Goal: Communication & Community: Connect with others

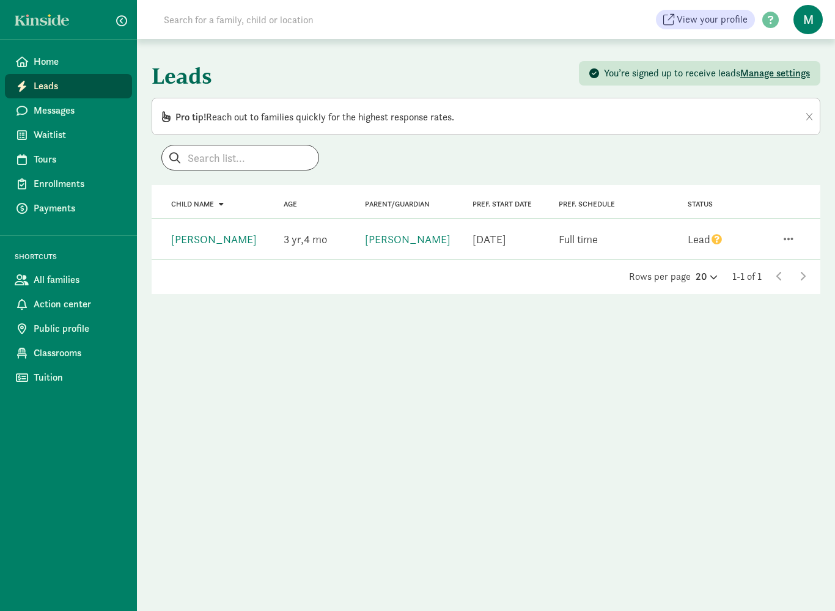
click at [705, 239] on div "Lead" at bounding box center [704, 239] width 35 height 16
click at [695, 237] on div "Lead" at bounding box center [704, 239] width 35 height 16
click at [403, 244] on link "krysten robinson" at bounding box center [408, 239] width 86 height 14
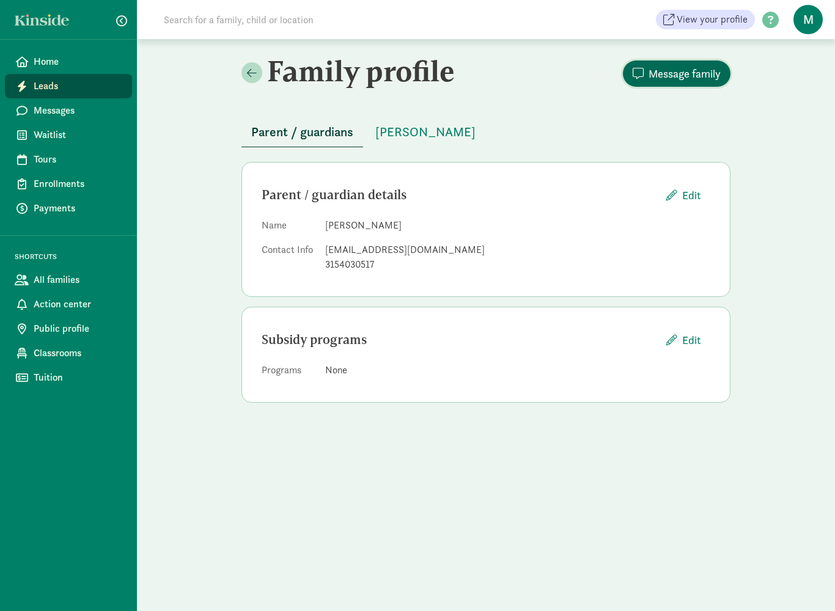
click at [685, 73] on span "Message family" at bounding box center [684, 73] width 72 height 16
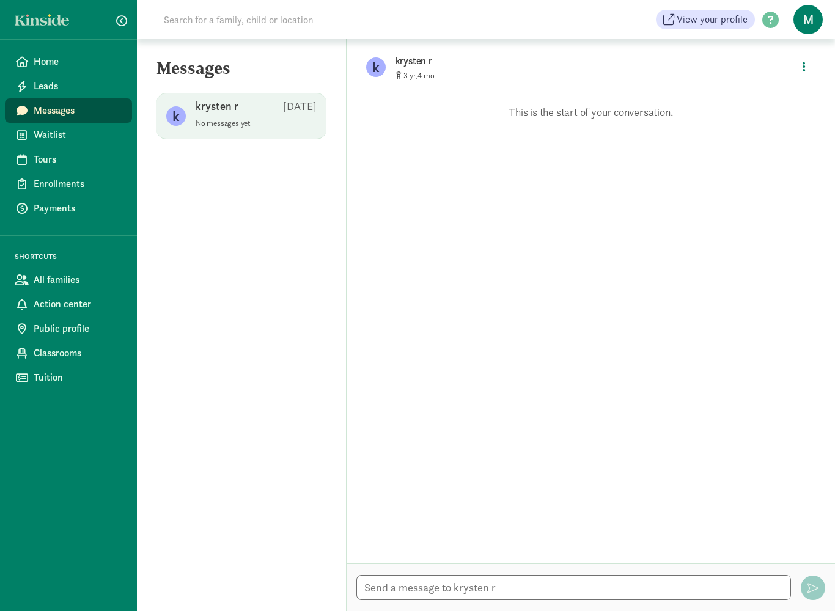
click at [249, 121] on p "No messages yet" at bounding box center [255, 124] width 121 height 10
click at [273, 125] on p "No messages yet" at bounding box center [255, 124] width 121 height 10
click at [100, 115] on span "Messages" at bounding box center [78, 110] width 89 height 15
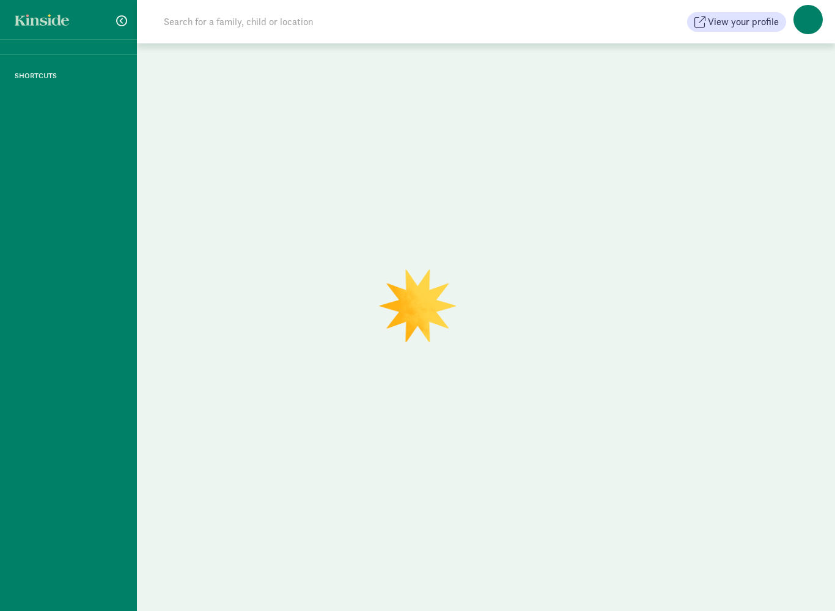
click at [442, 79] on div at bounding box center [486, 329] width 698 height 572
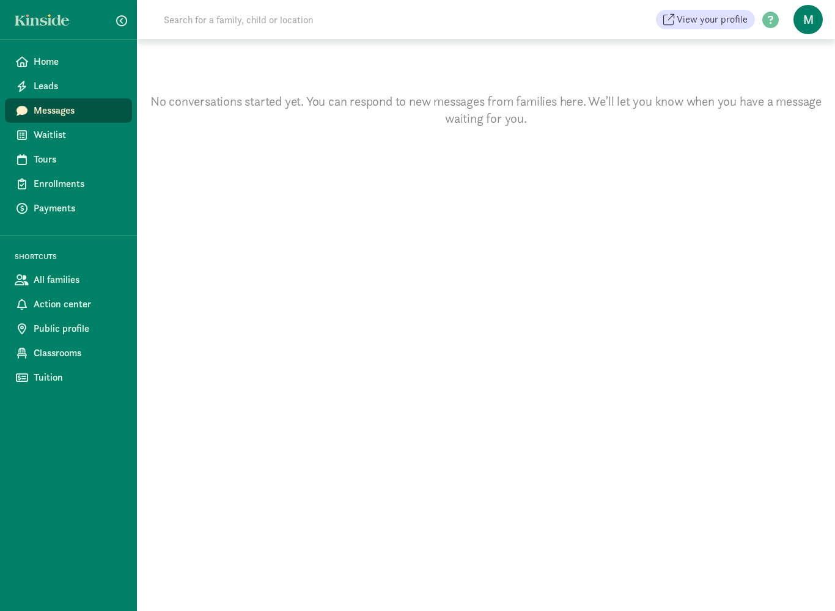
click at [559, 106] on p "No conversations started yet. You can respond to new messages from families her…" at bounding box center [486, 110] width 698 height 34
click at [95, 111] on span "Messages" at bounding box center [78, 110] width 89 height 15
click at [484, 127] on section "No conversations started yet. You can respond to new messages from families her…" at bounding box center [486, 325] width 698 height 572
click at [68, 118] on link "Messages" at bounding box center [68, 110] width 127 height 24
click at [46, 65] on span "Home" at bounding box center [78, 61] width 89 height 15
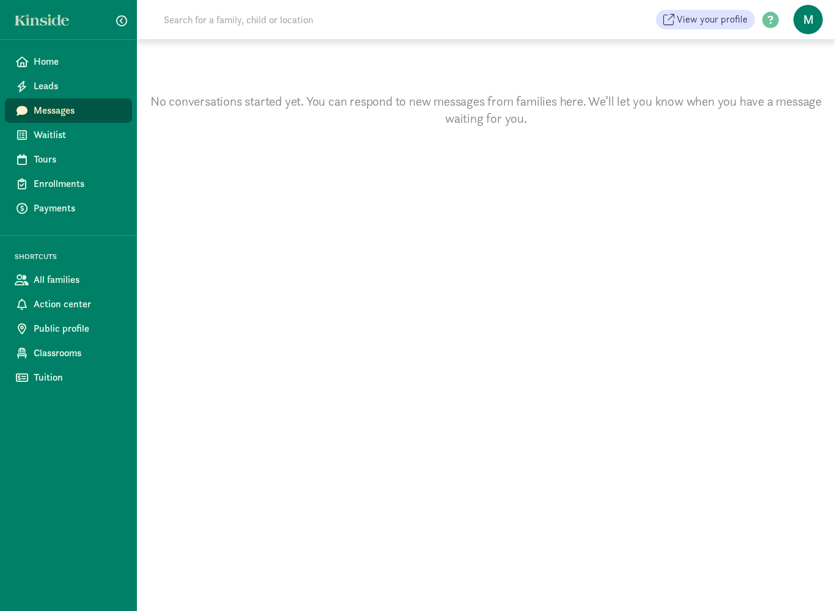
click at [503, 117] on p "No conversations started yet. You can respond to new messages from families her…" at bounding box center [486, 110] width 698 height 34
click at [61, 144] on link "Waitlist" at bounding box center [68, 135] width 127 height 24
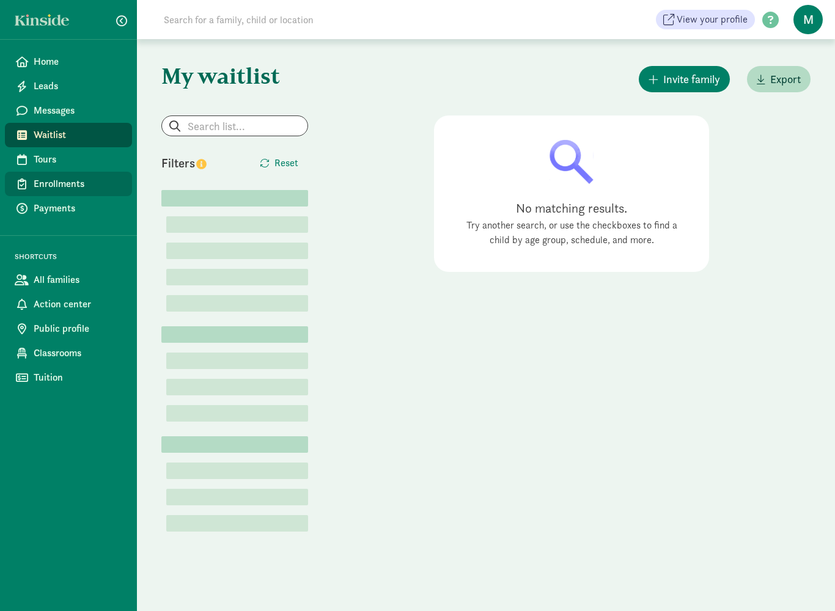
click at [67, 191] on span "Enrollments" at bounding box center [78, 184] width 89 height 15
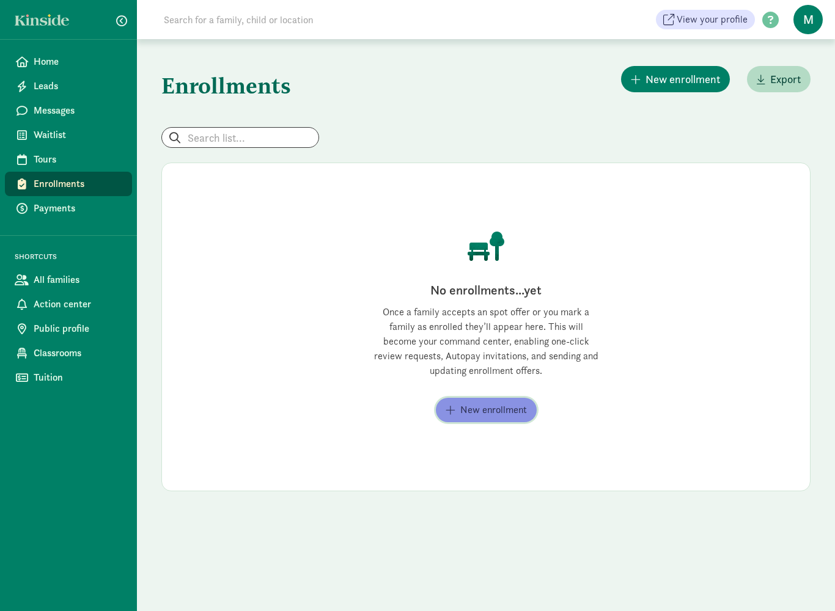
click at [484, 406] on span "New enrollment" at bounding box center [493, 410] width 67 height 15
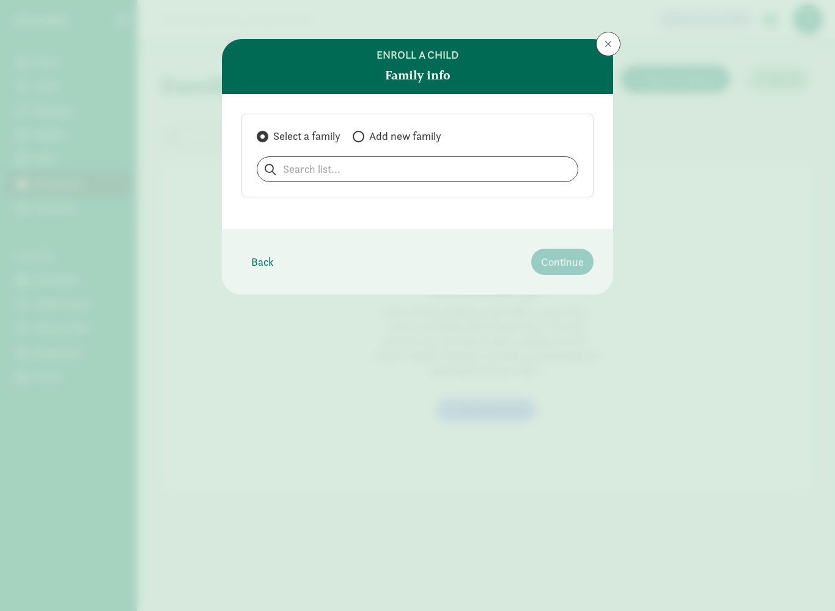
click at [608, 47] on span at bounding box center [607, 44] width 7 height 10
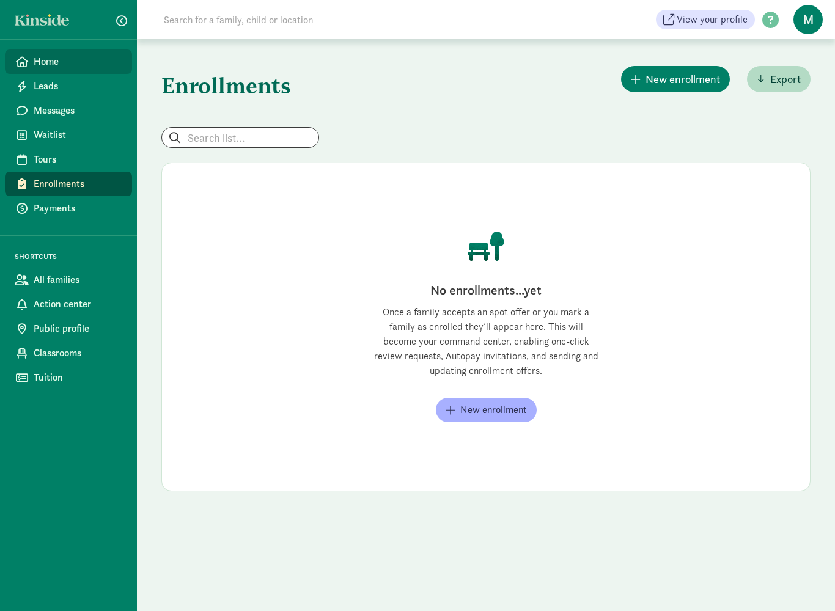
click at [57, 65] on span "Home" at bounding box center [78, 61] width 89 height 15
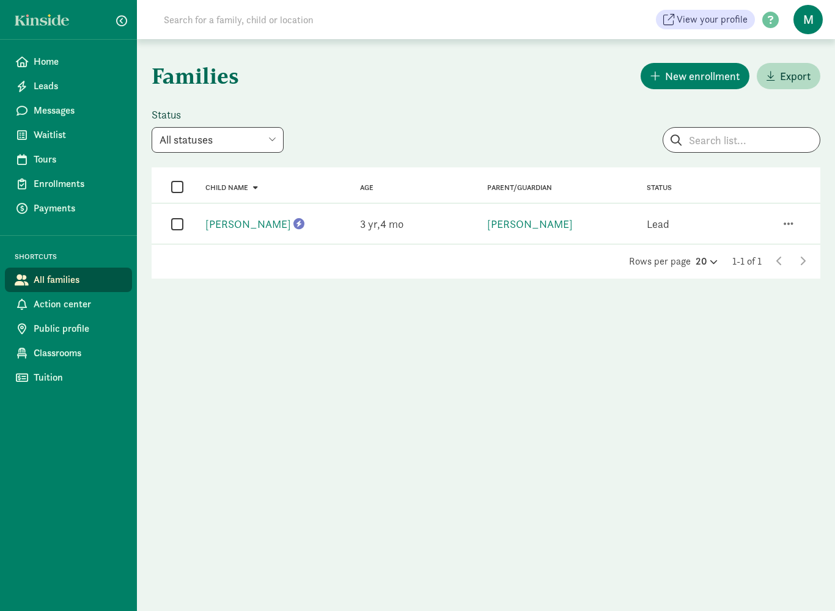
click at [180, 226] on input "checkbox" at bounding box center [177, 224] width 12 height 16
checkbox input "true"
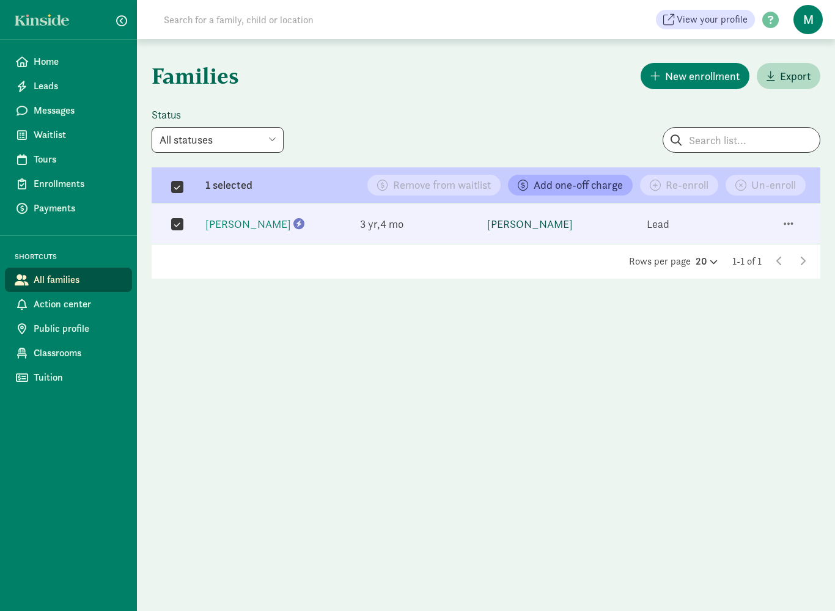
click at [525, 227] on link "[PERSON_NAME]" at bounding box center [530, 224] width 86 height 14
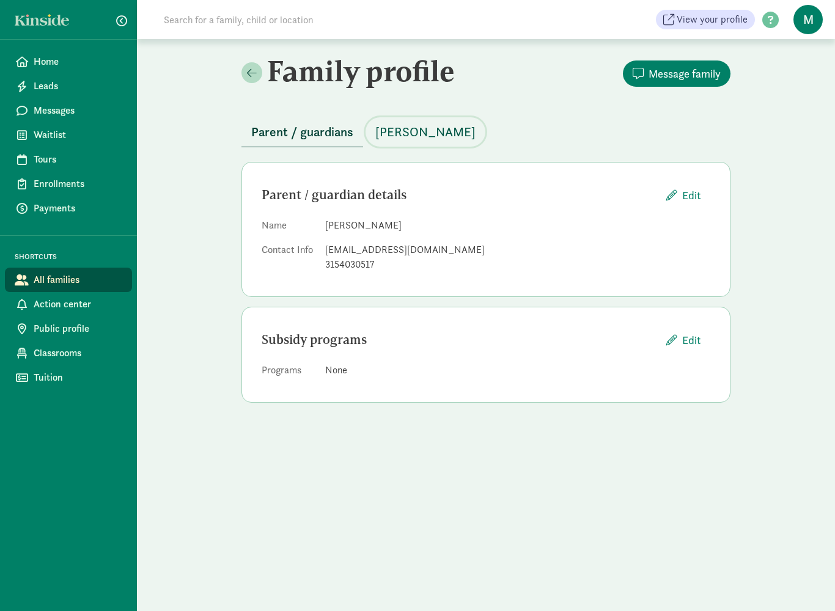
click at [434, 135] on span "[PERSON_NAME]" at bounding box center [425, 132] width 100 height 20
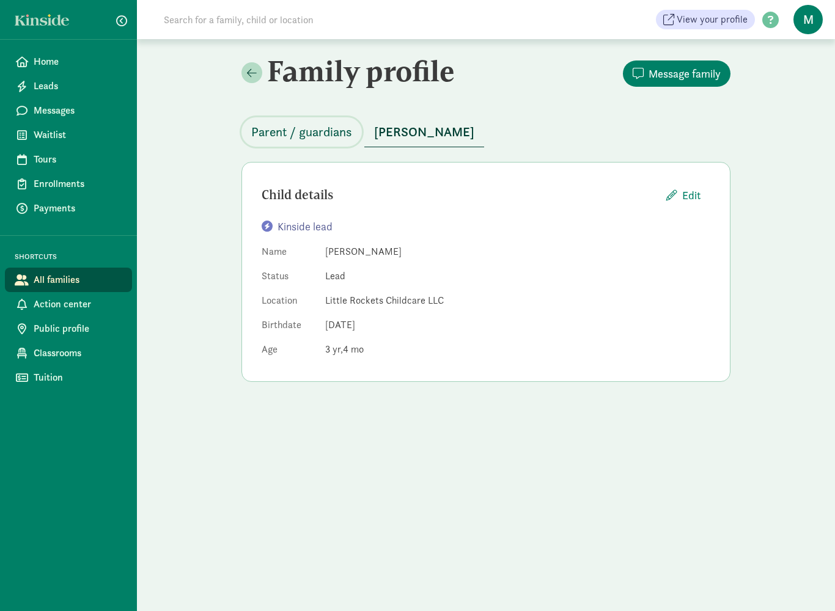
click at [265, 142] on button "Parent / guardians" at bounding box center [301, 131] width 120 height 29
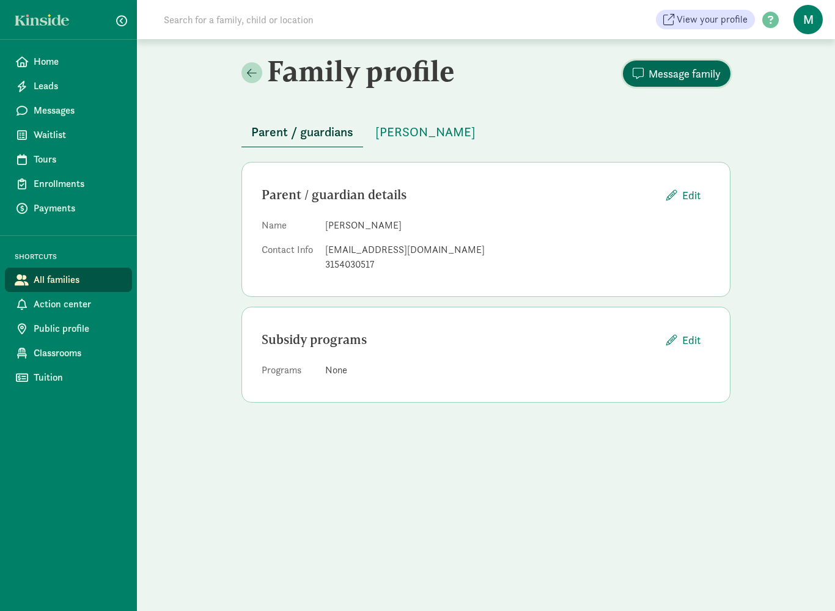
click at [672, 79] on span "Message family" at bounding box center [684, 73] width 72 height 16
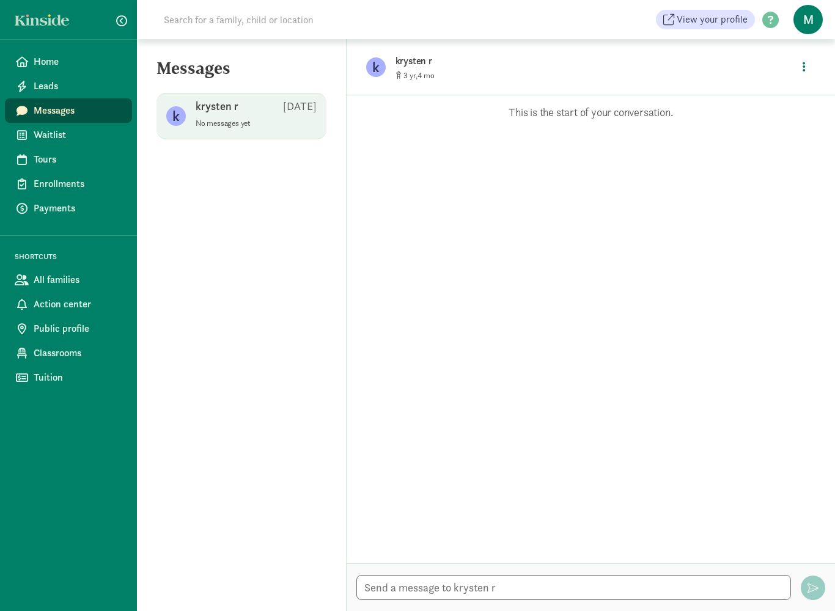
click at [258, 119] on p "No messages yet" at bounding box center [255, 124] width 121 height 10
click at [541, 125] on div "Opps, something went wrong :( Retry This is the start of your conversation." at bounding box center [590, 329] width 488 height 468
click at [280, 127] on p "No messages yet" at bounding box center [255, 124] width 121 height 10
click at [184, 125] on span "k" at bounding box center [176, 116] width 20 height 20
click at [249, 125] on p "No messages yet" at bounding box center [255, 124] width 121 height 10
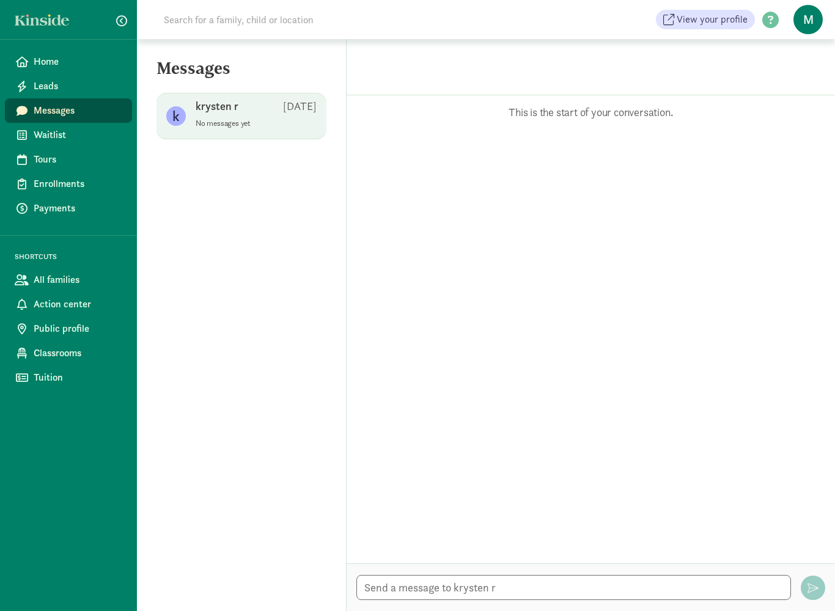
click at [256, 128] on span "krysten r [DATE] No messages yet" at bounding box center [255, 116] width 121 height 34
click at [247, 115] on div "krysten r Aug 14" at bounding box center [255, 109] width 121 height 20
click at [55, 95] on link "Leads" at bounding box center [68, 86] width 127 height 24
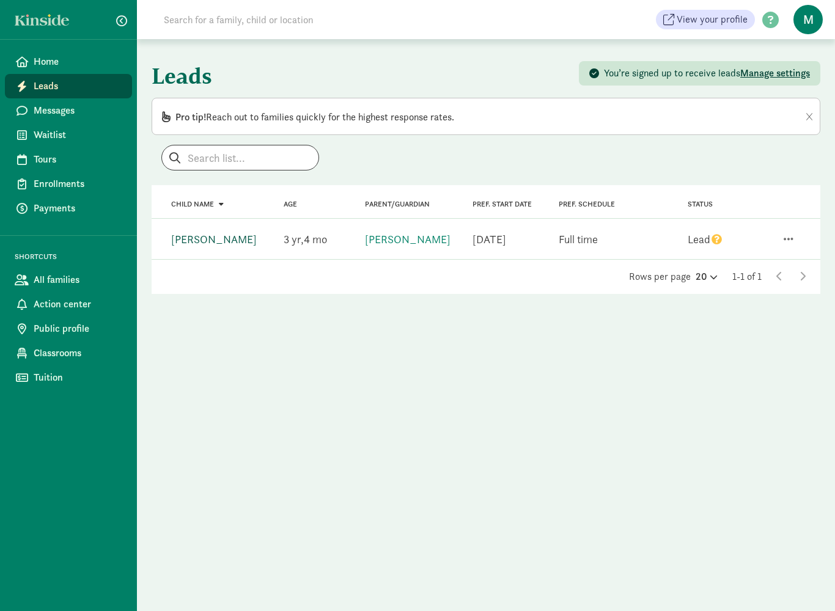
click at [216, 243] on link "Theodore Halperin" at bounding box center [214, 239] width 86 height 14
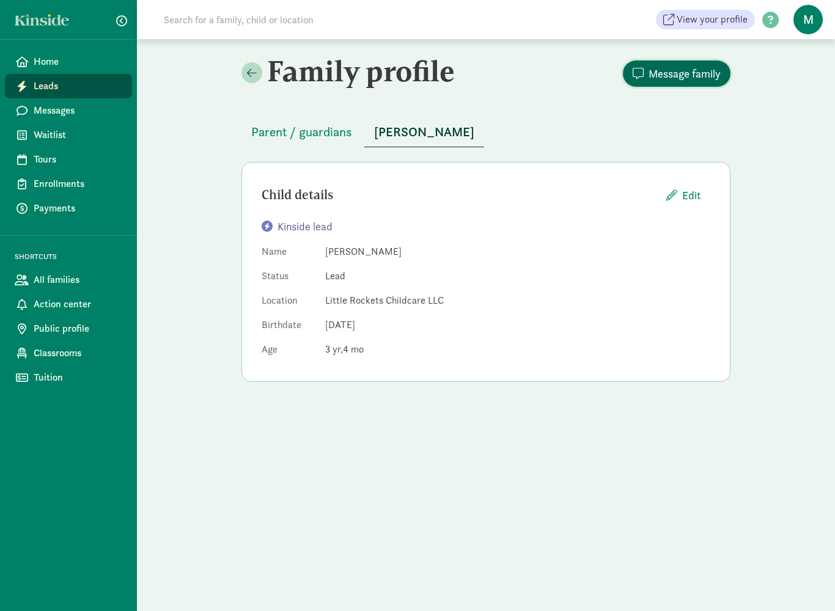
click at [687, 76] on span "Message family" at bounding box center [684, 73] width 72 height 16
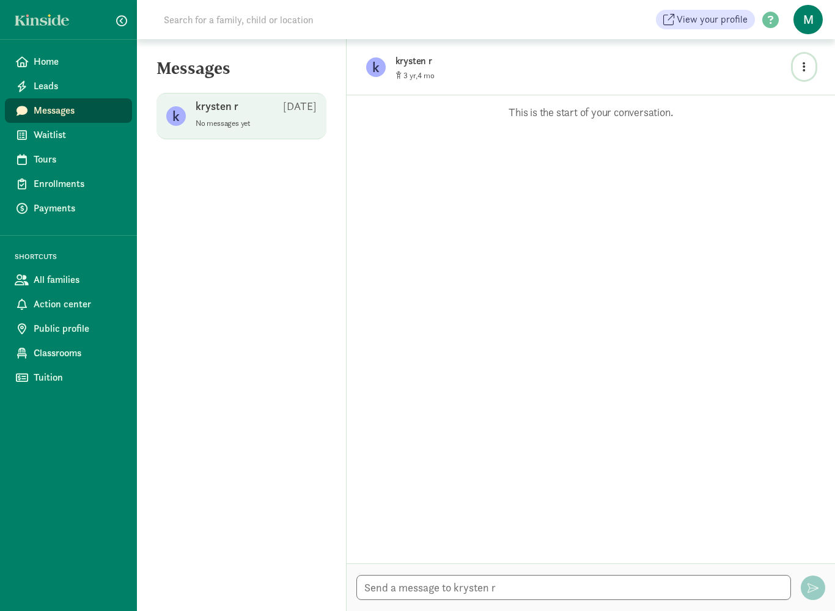
click at [798, 75] on button "button" at bounding box center [803, 67] width 23 height 26
click at [274, 131] on span "krysten r [DATE] No messages yet" at bounding box center [255, 116] width 121 height 34
click at [53, 92] on span "Leads" at bounding box center [78, 86] width 89 height 15
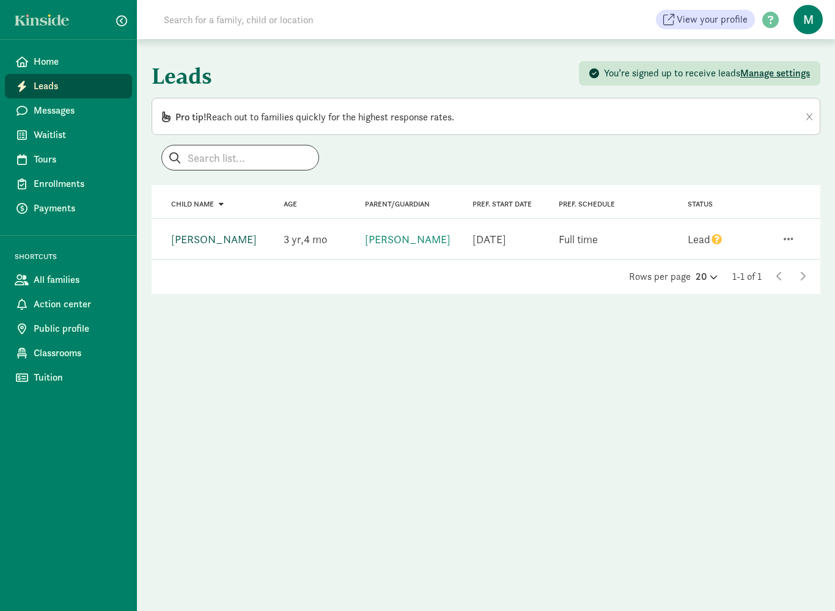
click at [221, 241] on link "[PERSON_NAME]" at bounding box center [214, 239] width 86 height 14
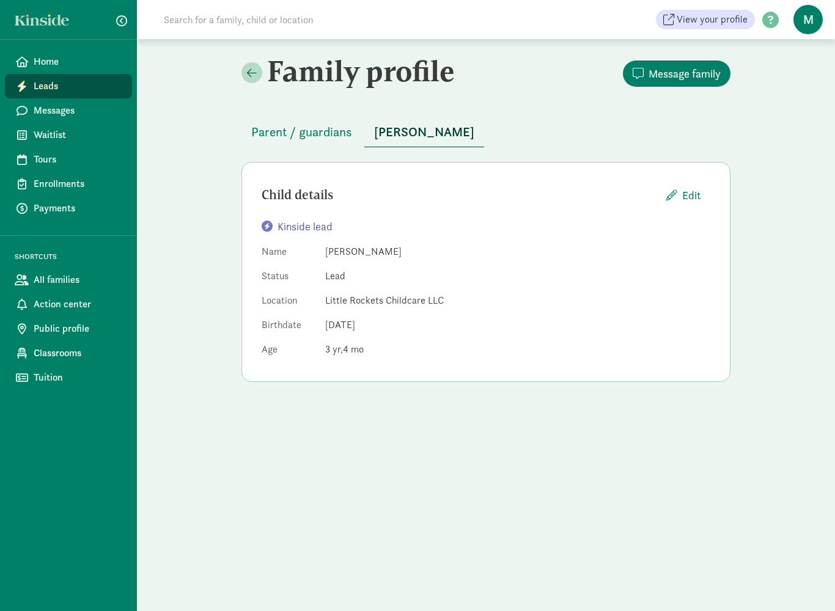
click at [57, 90] on span "Leads" at bounding box center [78, 86] width 89 height 15
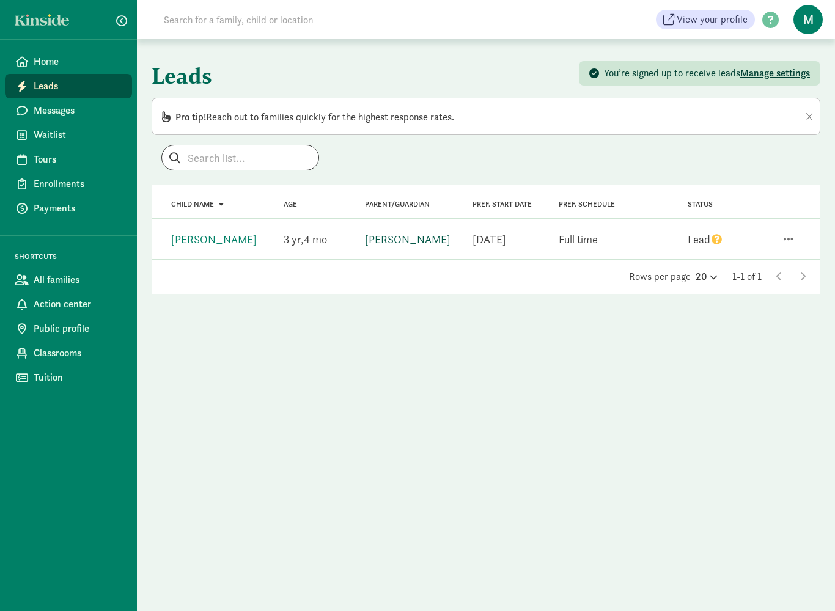
click at [409, 243] on link "[PERSON_NAME]" at bounding box center [408, 239] width 86 height 14
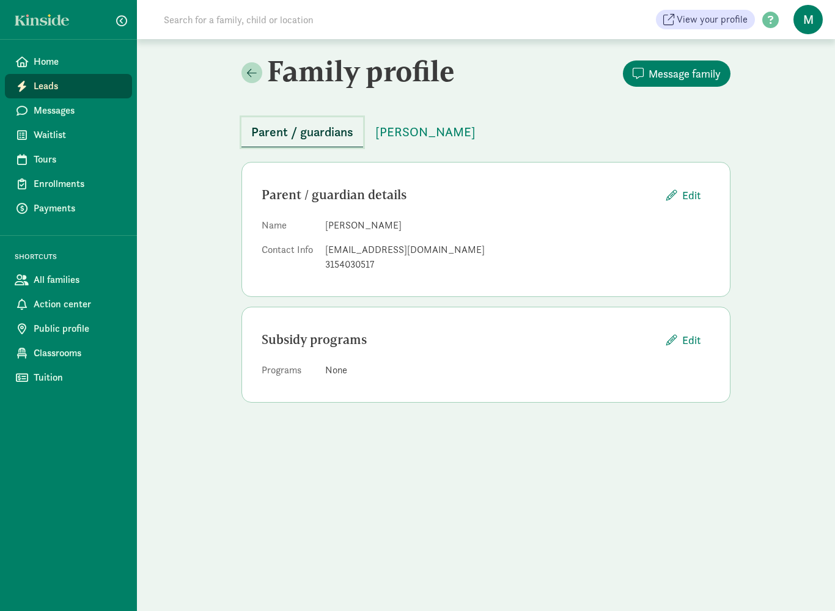
click at [280, 142] on button "Parent / guardians" at bounding box center [302, 132] width 122 height 30
click at [450, 136] on span "[PERSON_NAME]" at bounding box center [425, 132] width 100 height 20
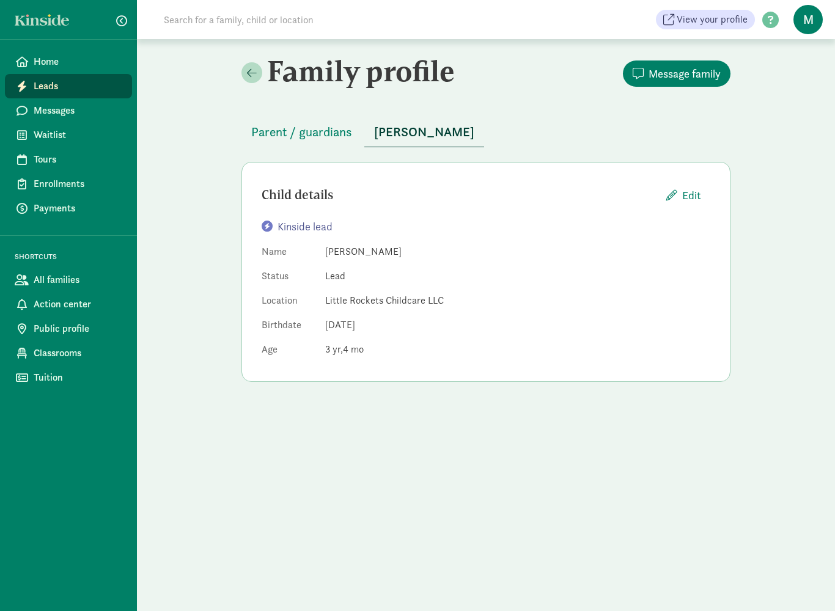
click at [309, 229] on div "Kinside lead" at bounding box center [485, 226] width 448 height 16
click at [690, 195] on span "Edit" at bounding box center [691, 195] width 18 height 16
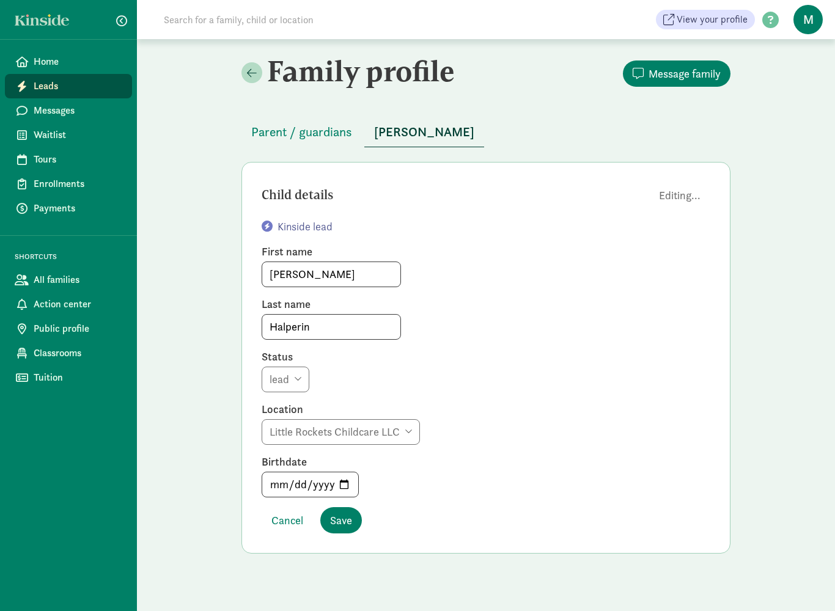
click at [553, 123] on div "Parent / guardians Theodore Halperin" at bounding box center [485, 125] width 489 height 45
click at [288, 139] on span "Parent / guardians" at bounding box center [301, 132] width 101 height 20
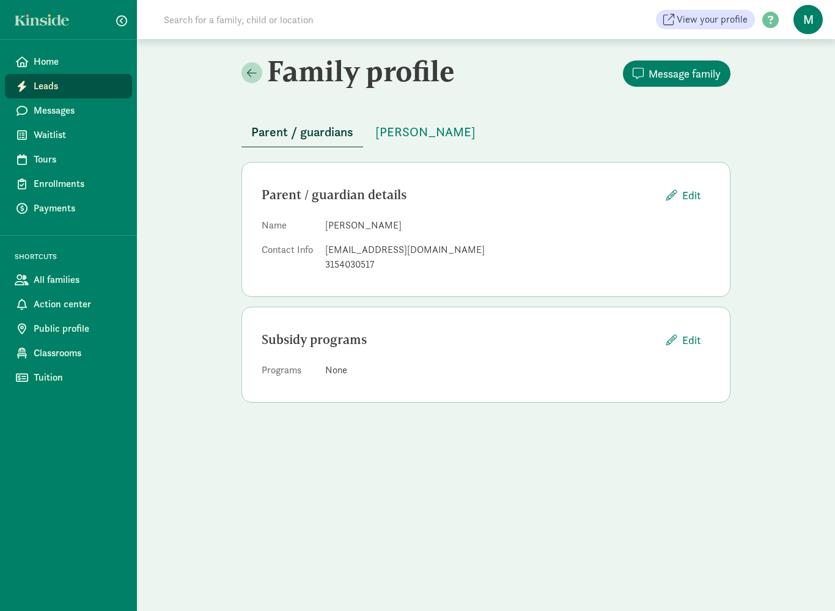
click at [49, 88] on span "Leads" at bounding box center [78, 86] width 89 height 15
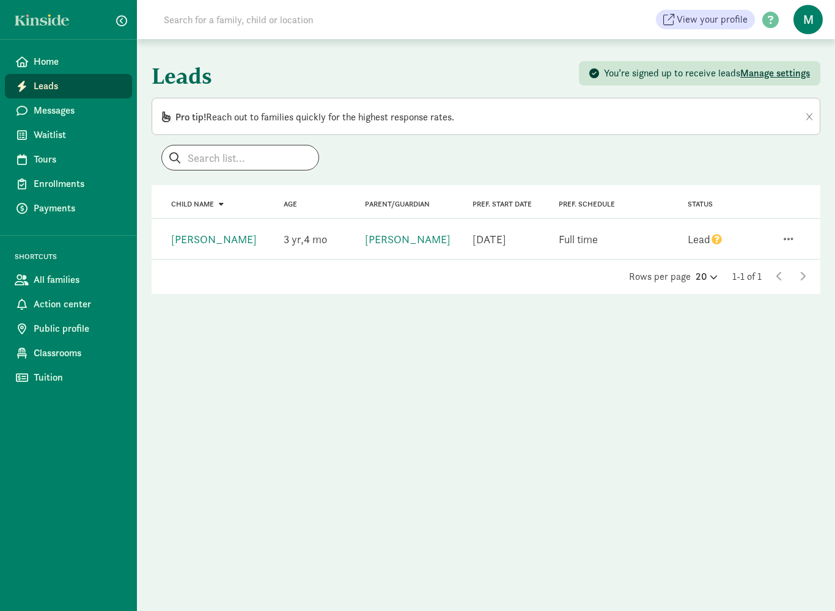
click at [619, 414] on div "Leads You’re signed up to receive leads Manage settings Pro tip! Reach out to f…" at bounding box center [486, 325] width 698 height 572
click at [407, 498] on div "Leads You’re signed up to receive leads Manage settings Pro tip! Reach out to f…" at bounding box center [486, 325] width 698 height 572
